Goal: Find specific page/section: Find specific page/section

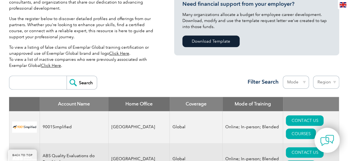
scroll to position [157, 0]
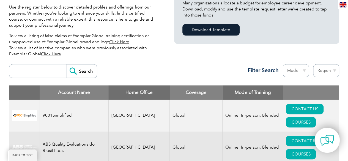
click at [327, 68] on select "Region [GEOGRAPHIC_DATA] [GEOGRAPHIC_DATA] [GEOGRAPHIC_DATA] [GEOGRAPHIC_DATA] …" at bounding box center [326, 70] width 26 height 13
select select "[GEOGRAPHIC_DATA]"
click at [313, 64] on select "Region [GEOGRAPHIC_DATA] [GEOGRAPHIC_DATA] [GEOGRAPHIC_DATA] [GEOGRAPHIC_DATA] …" at bounding box center [326, 70] width 26 height 13
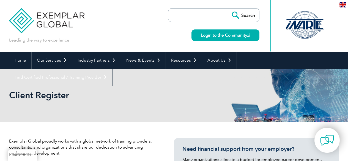
select select "[GEOGRAPHIC_DATA]"
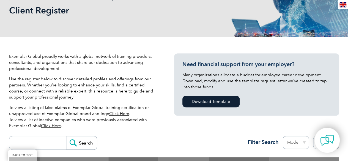
scroll to position [86, 0]
